Goal: Task Accomplishment & Management: Manage account settings

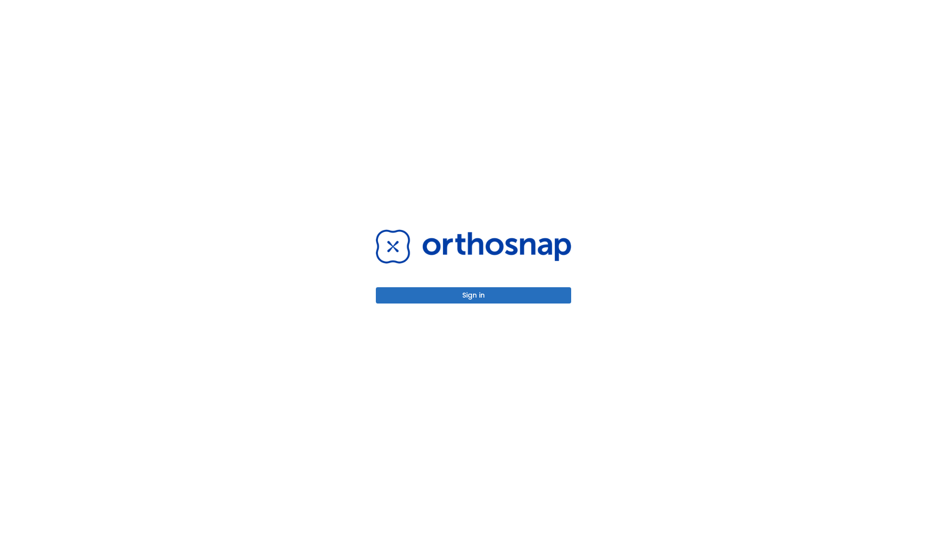
click at [474, 295] on button "Sign in" at bounding box center [473, 295] width 195 height 16
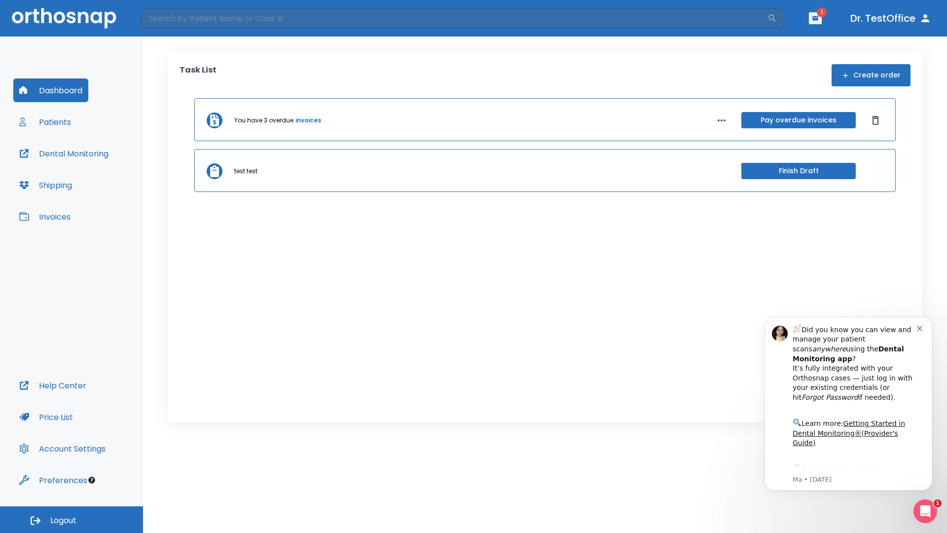
click at [72, 519] on span "Logout" at bounding box center [63, 520] width 26 height 11
